Goal: Task Accomplishment & Management: Manage account settings

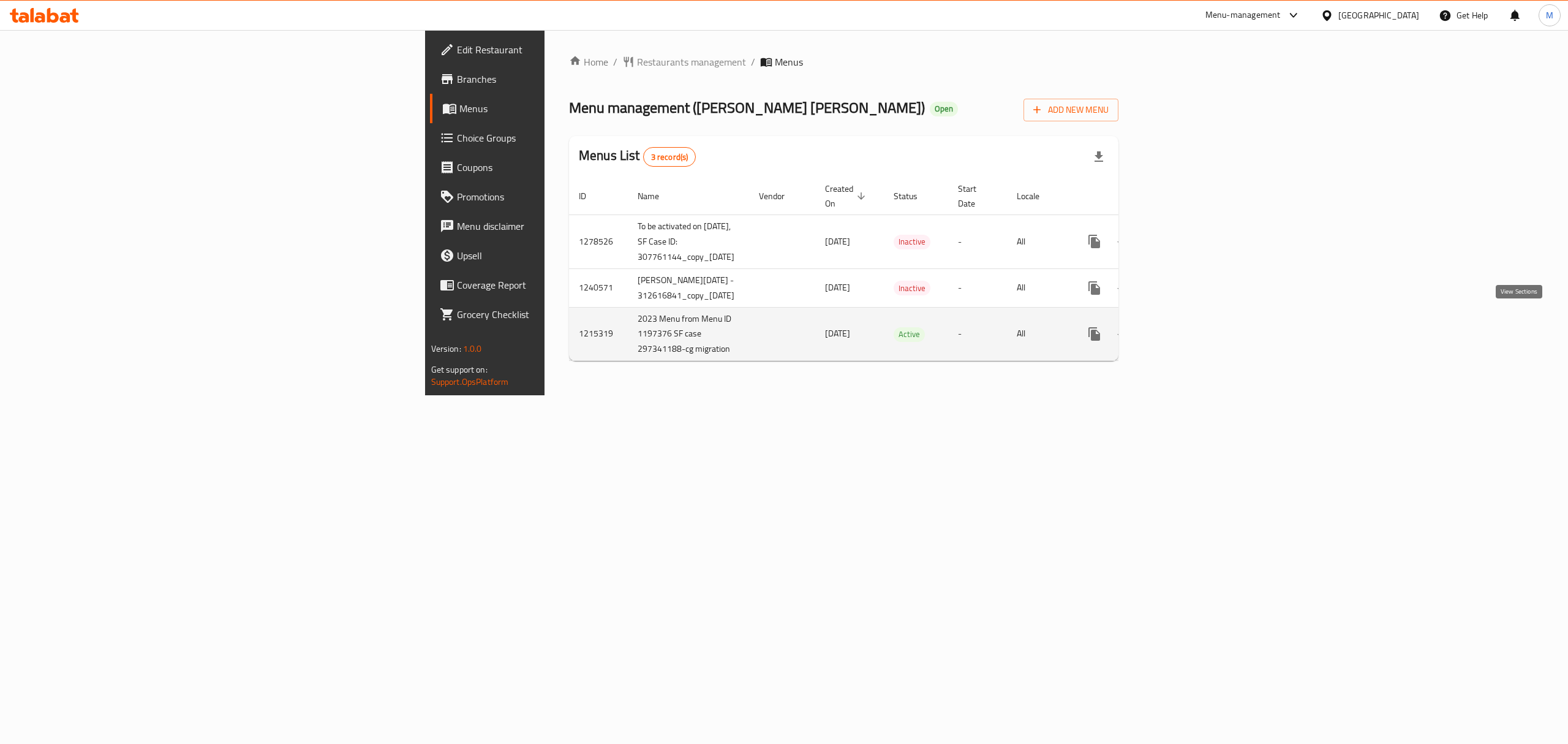
click at [1190, 327] on icon "enhanced table" at bounding box center [1183, 334] width 14 height 14
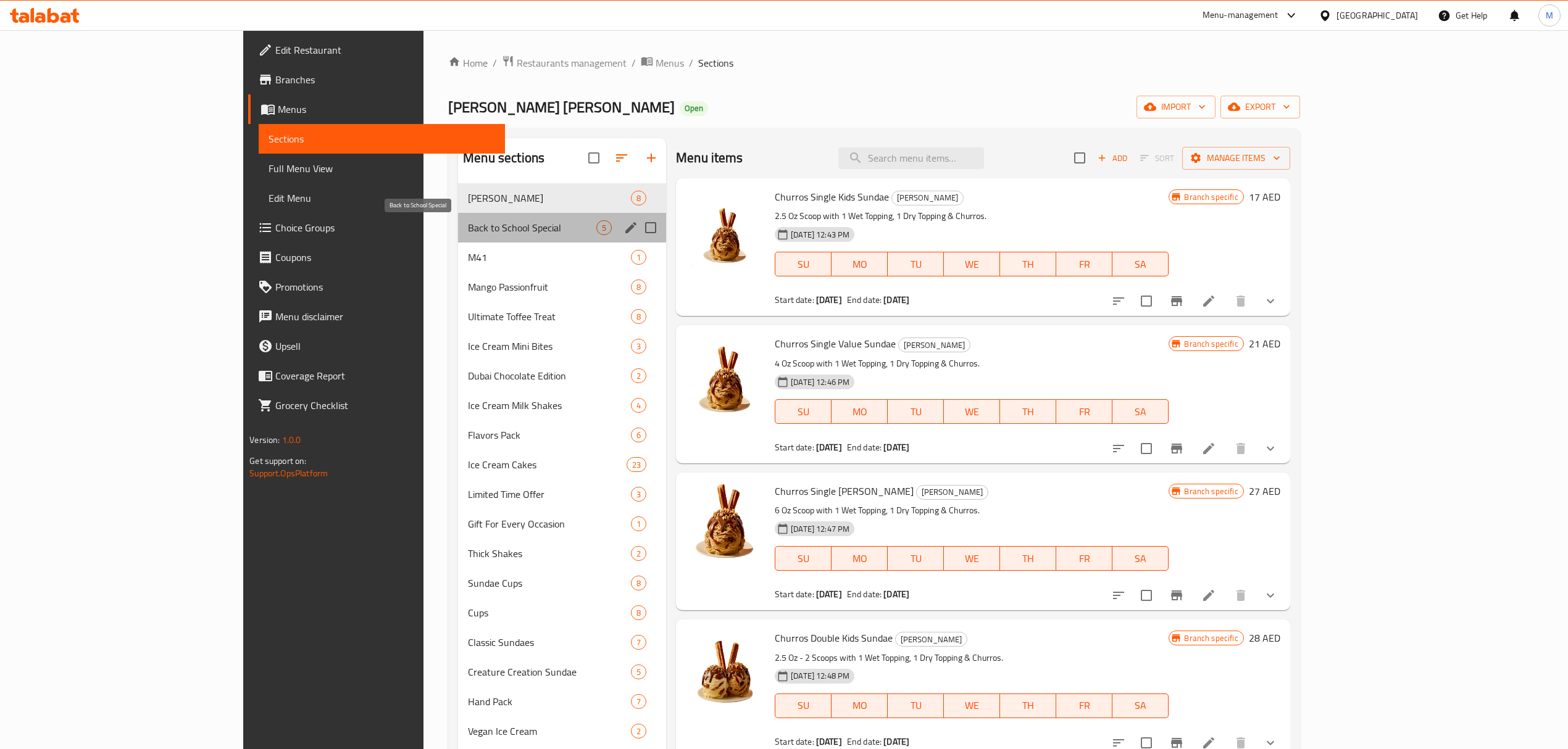
click at [468, 225] on span "Back to School Special" at bounding box center [532, 227] width 129 height 15
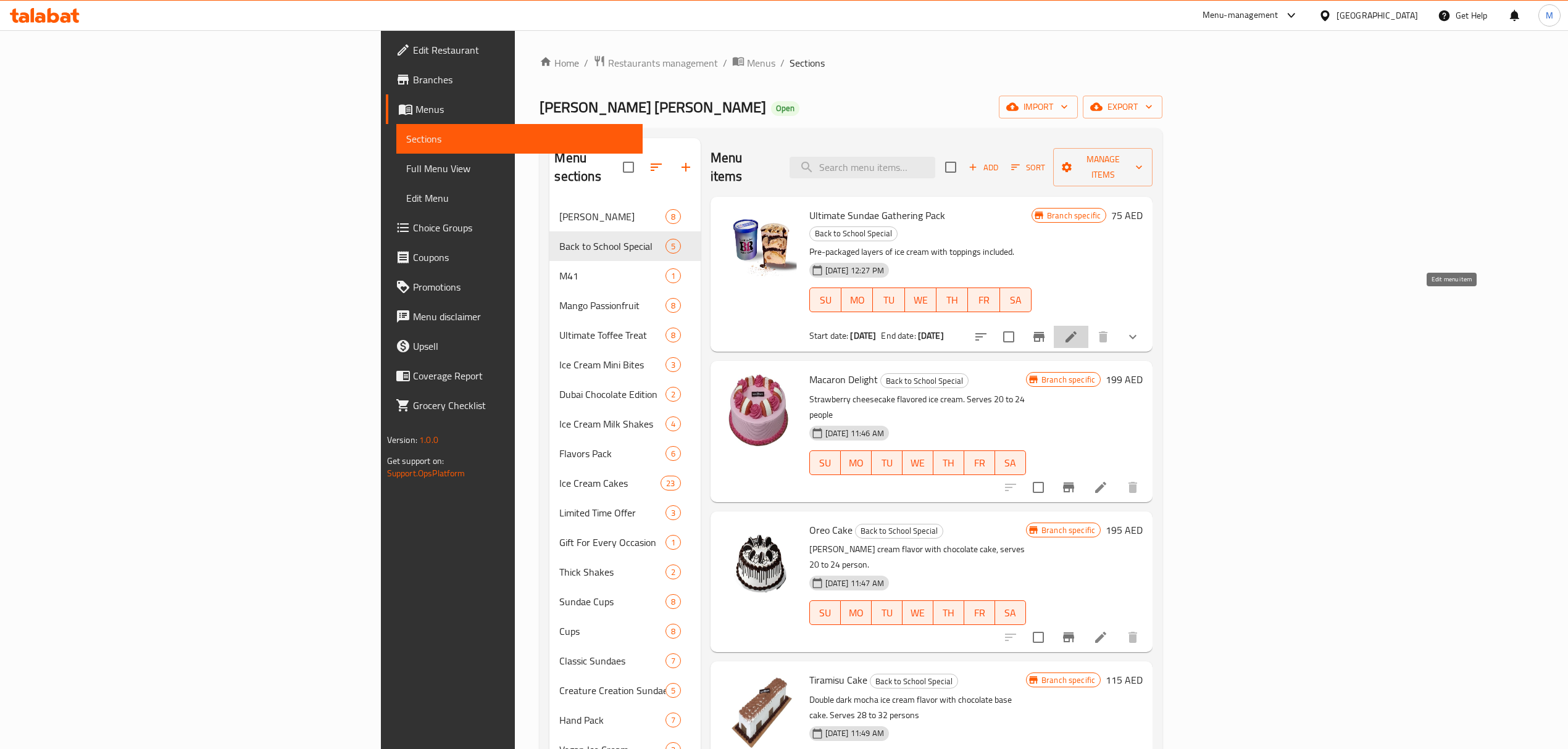
click at [1078, 329] on icon at bounding box center [1071, 336] width 15 height 15
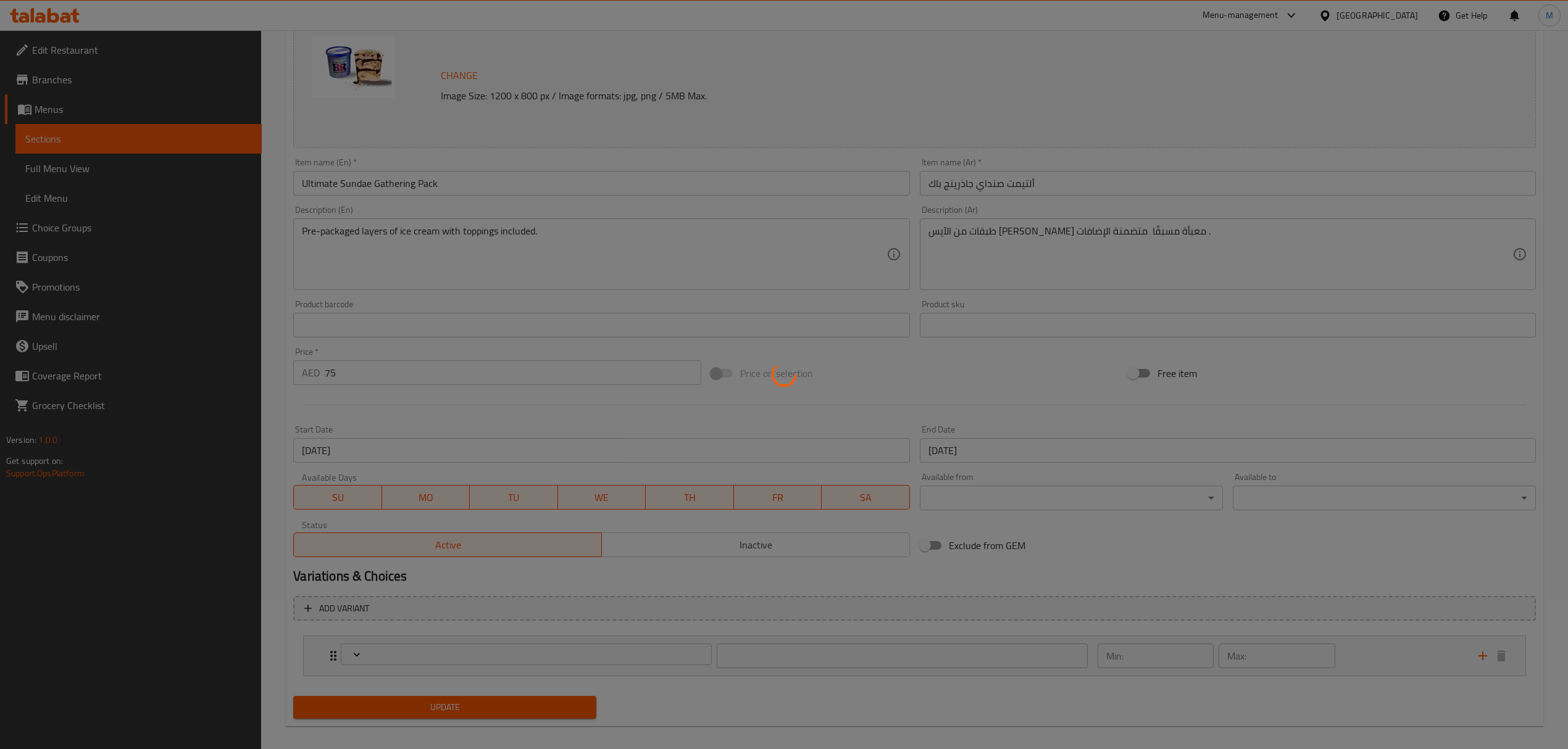
scroll to position [161, 0]
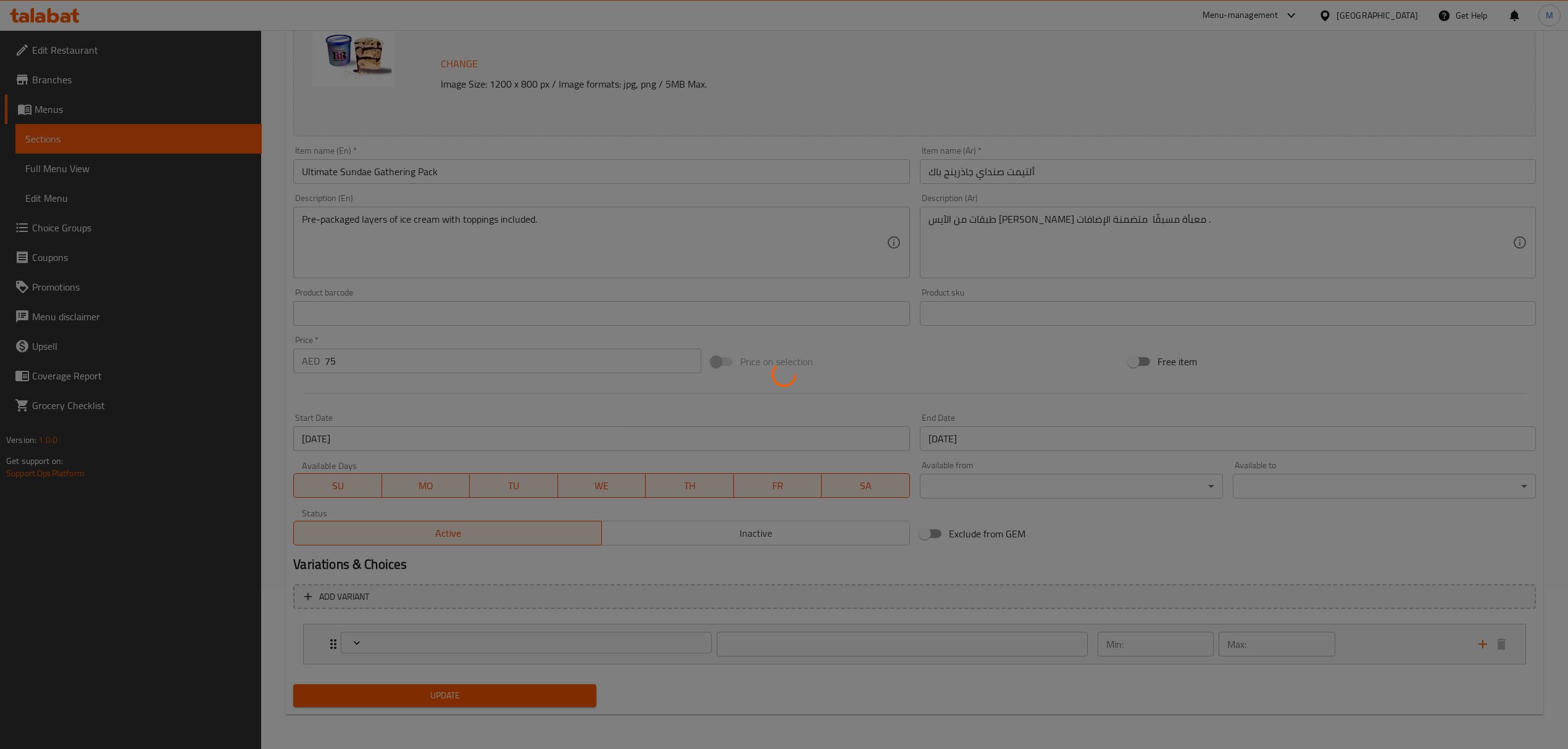
type input "اختر نكهة الآيس كريم المفضلة لديك::"
type input "1"
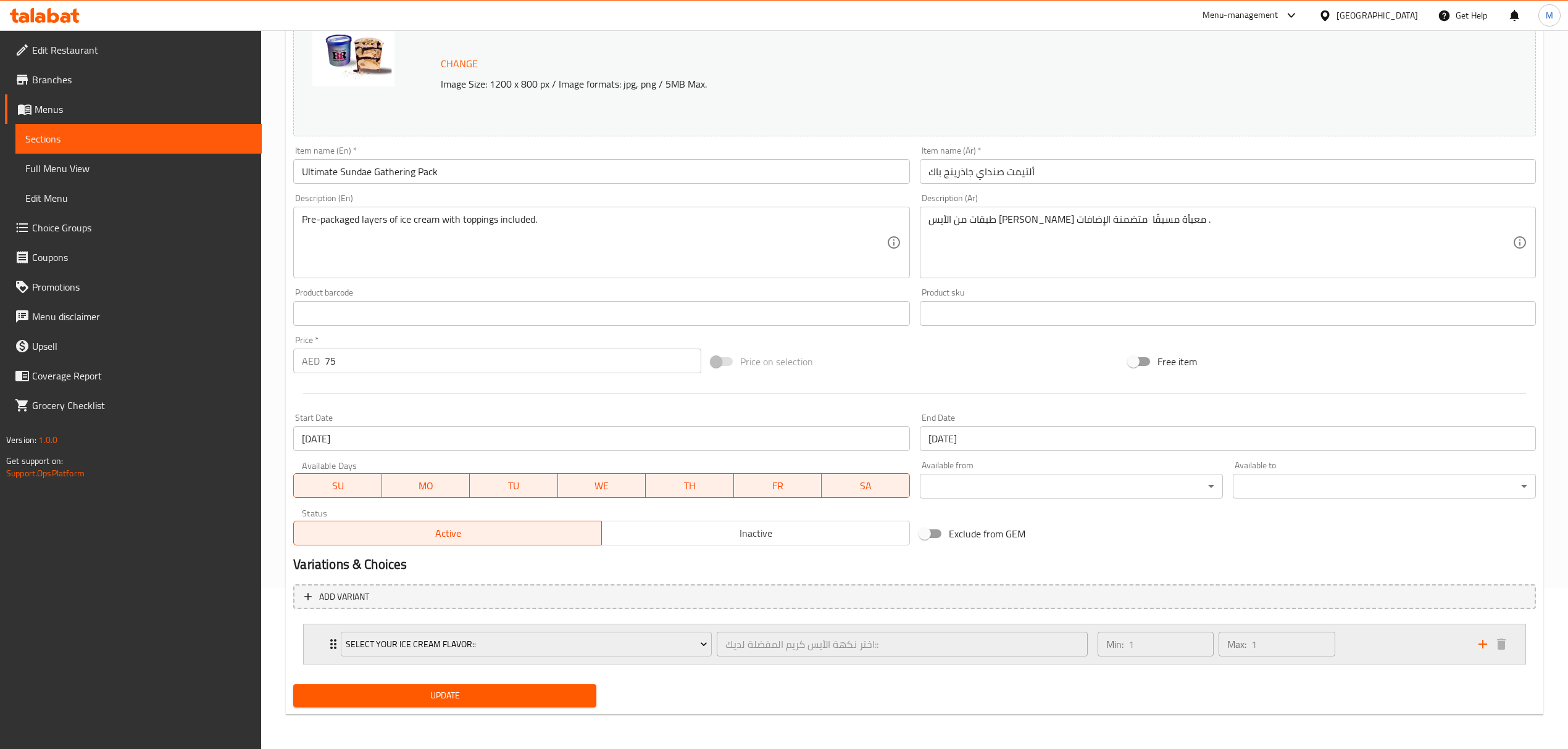
click at [1361, 638] on div "Min: 1 ​ Max: 1 ​" at bounding box center [1281, 644] width 381 height 39
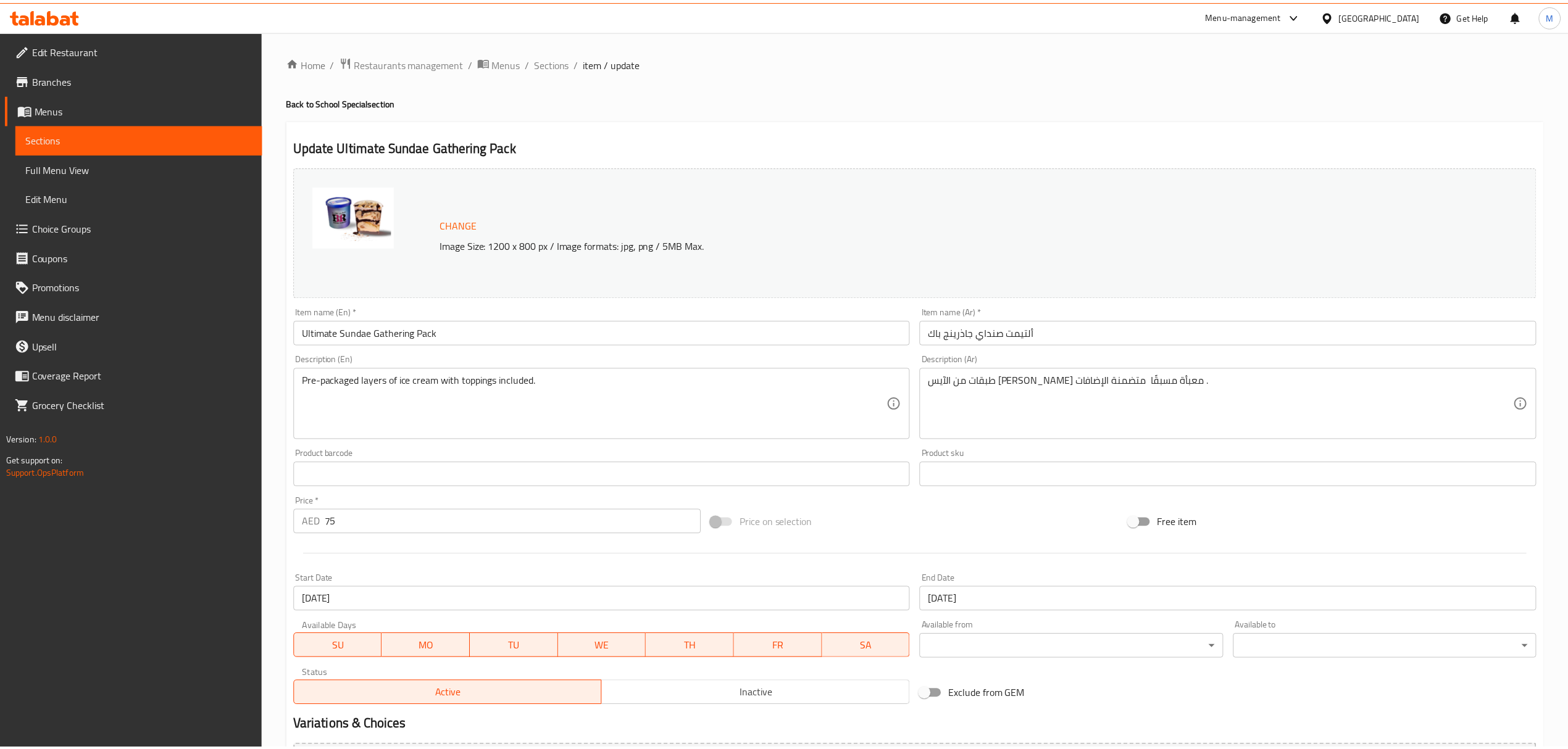
scroll to position [314, 0]
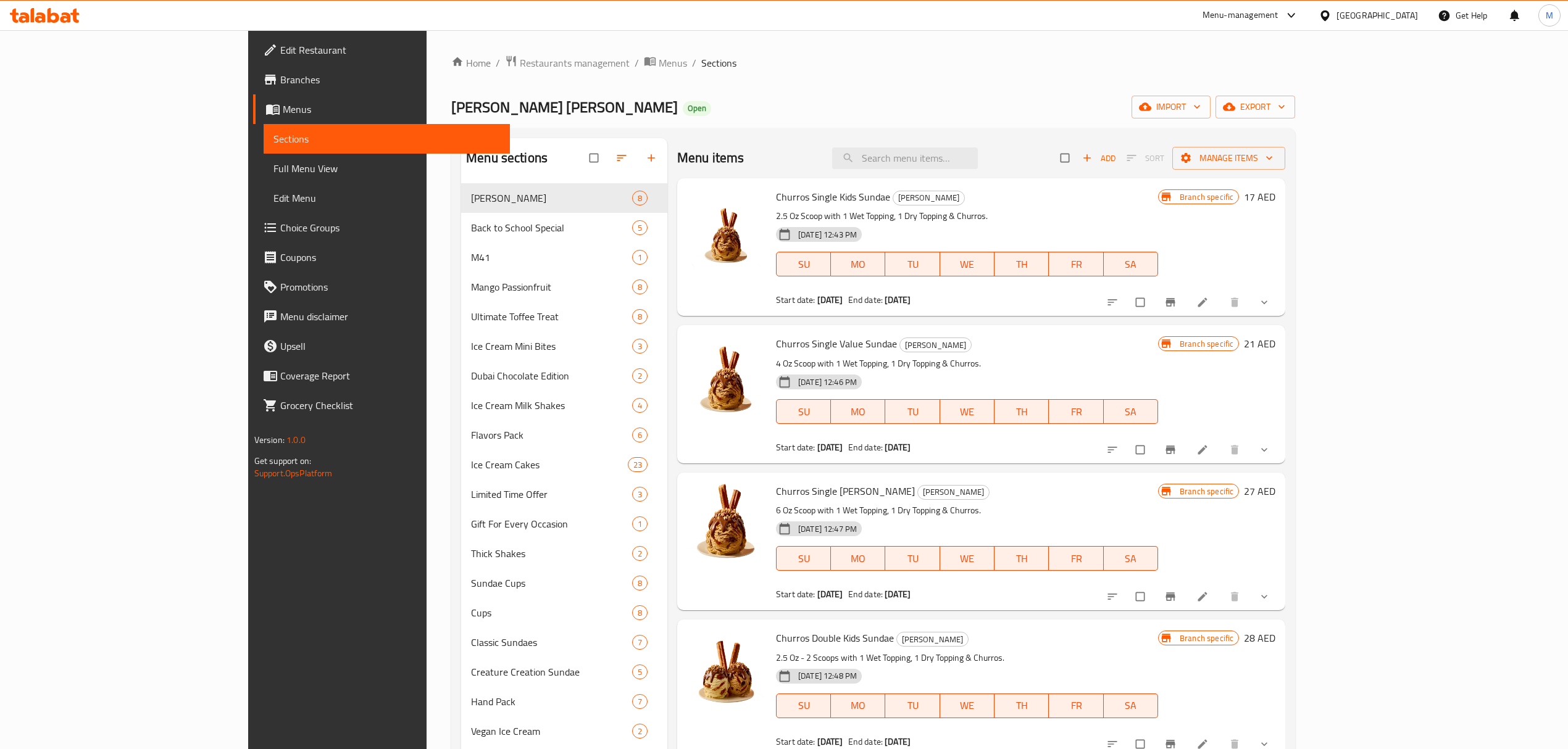
click at [280, 225] on span "Choice Groups" at bounding box center [390, 227] width 219 height 15
